Goal: Navigation & Orientation: Find specific page/section

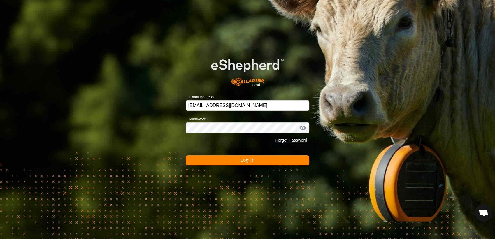
click at [231, 161] on button "Log In" at bounding box center [248, 160] width 124 height 10
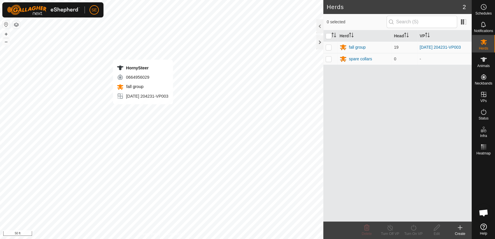
scroll to position [467, 0]
